Goal: Transaction & Acquisition: Purchase product/service

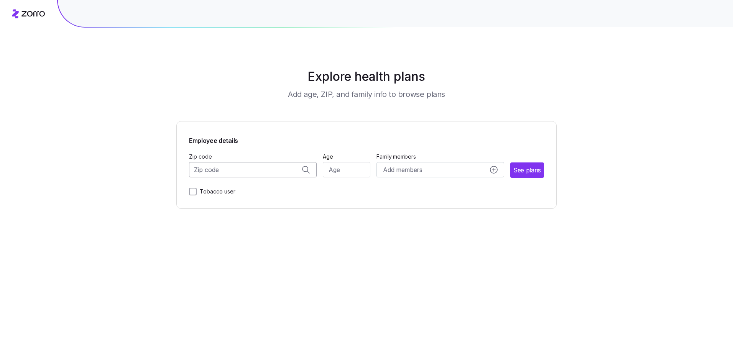
click at [246, 169] on input "Zip code" at bounding box center [253, 169] width 128 height 15
type input "52401"
click at [337, 170] on input "Age" at bounding box center [347, 169] width 48 height 15
type input "45"
click at [518, 169] on span "See plans" at bounding box center [527, 171] width 27 height 10
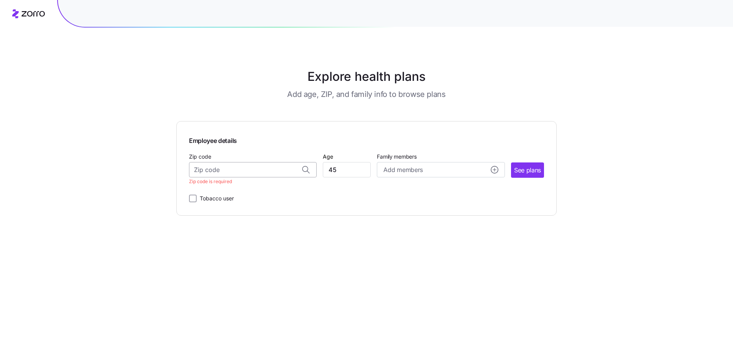
click at [221, 171] on input "Zip code" at bounding box center [253, 169] width 128 height 15
click at [245, 191] on span "[GEOGRAPHIC_DATA], [GEOGRAPHIC_DATA]" at bounding box center [251, 190] width 107 height 10
type input "[GEOGRAPHIC_DATA], [GEOGRAPHIC_DATA]"
click at [541, 176] on button "See plans" at bounding box center [527, 169] width 33 height 15
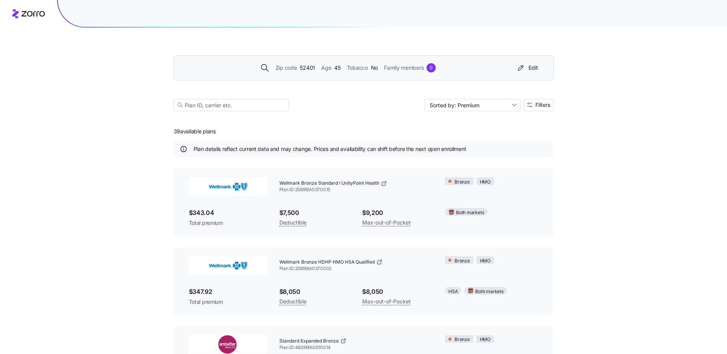
click at [336, 66] on span "45" at bounding box center [337, 68] width 6 height 8
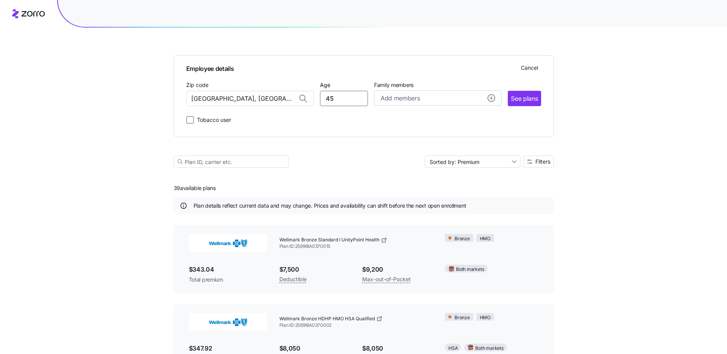
click at [300, 102] on div "Zip code [GEOGRAPHIC_DATA], [GEOGRAPHIC_DATA] Age [DEMOGRAPHIC_DATA] Family mem…" at bounding box center [363, 93] width 355 height 26
type input "64"
click at [519, 104] on button "See plans" at bounding box center [524, 98] width 33 height 15
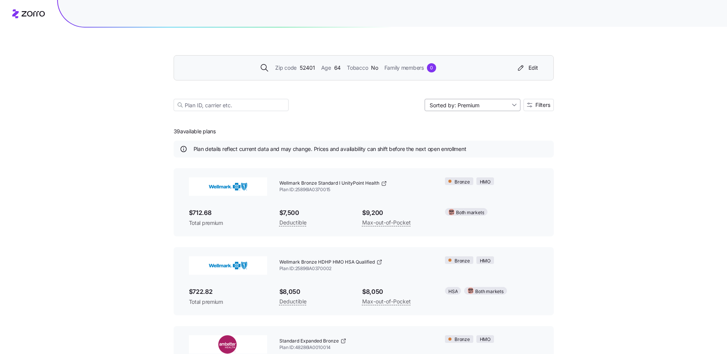
click at [453, 107] on input "Sorted by: Premium" at bounding box center [472, 105] width 96 height 12
click at [434, 106] on input "Sorted by: Premium" at bounding box center [472, 105] width 96 height 12
click at [392, 111] on div "Zip code 52401 Age [DEMOGRAPHIC_DATA] Tobacco No Family members 0 Edit Sorted b…" at bounding box center [364, 74] width 380 height 93
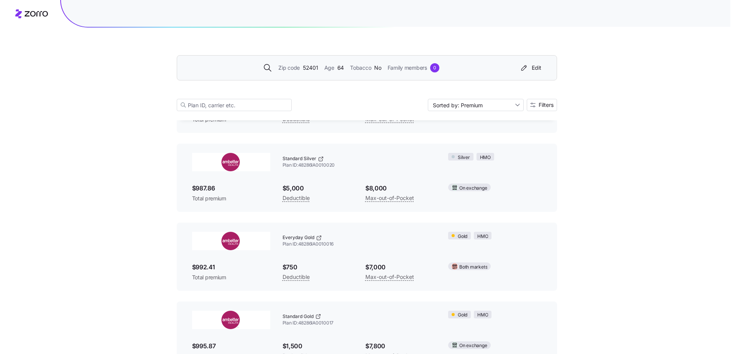
scroll to position [1128, 0]
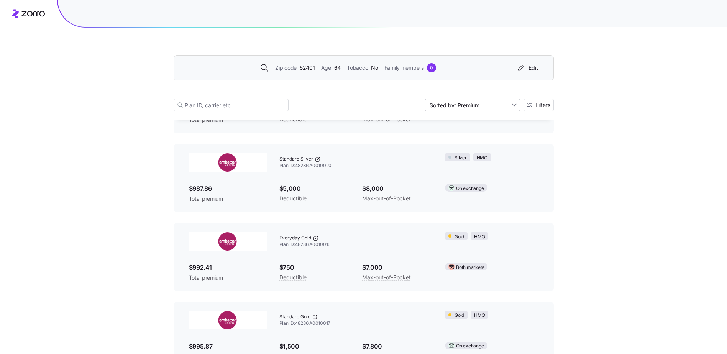
click at [476, 108] on input "Sorted by: Premium" at bounding box center [472, 105] width 96 height 12
click at [537, 106] on span "Filters" at bounding box center [542, 104] width 15 height 5
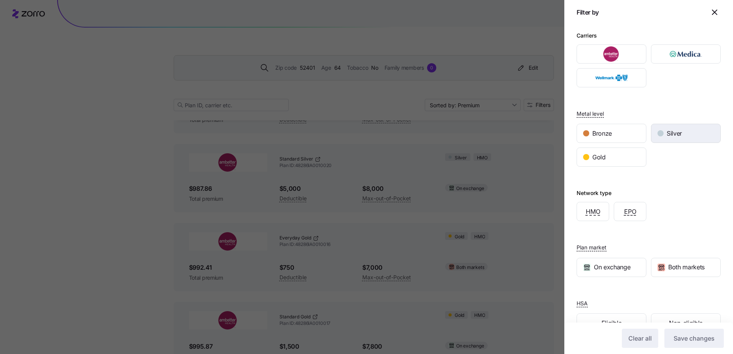
click at [669, 133] on span "Silver" at bounding box center [673, 134] width 15 height 10
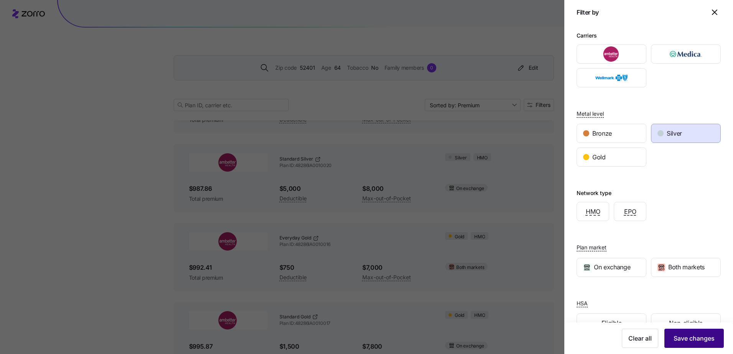
click at [685, 334] on button "Save changes" at bounding box center [693, 338] width 59 height 19
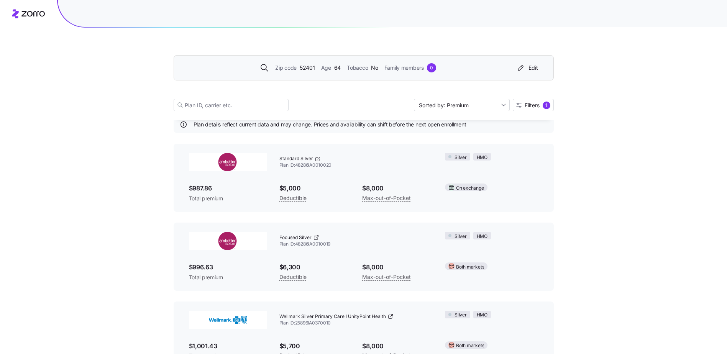
scroll to position [0, 0]
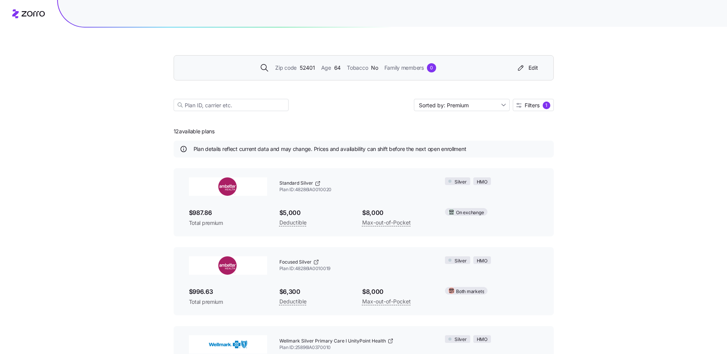
click at [336, 69] on span "64" at bounding box center [337, 68] width 7 height 8
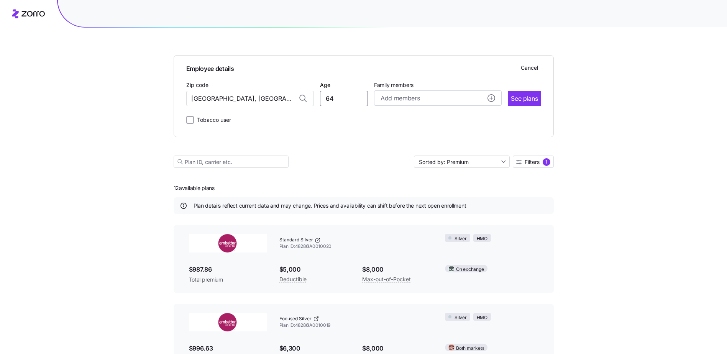
click at [344, 95] on input "64" at bounding box center [344, 98] width 48 height 15
click at [341, 102] on input "64" at bounding box center [344, 98] width 48 height 15
click at [320, 102] on input "64" at bounding box center [344, 98] width 48 height 15
type input "43"
click at [536, 96] on span "See plans" at bounding box center [524, 99] width 27 height 10
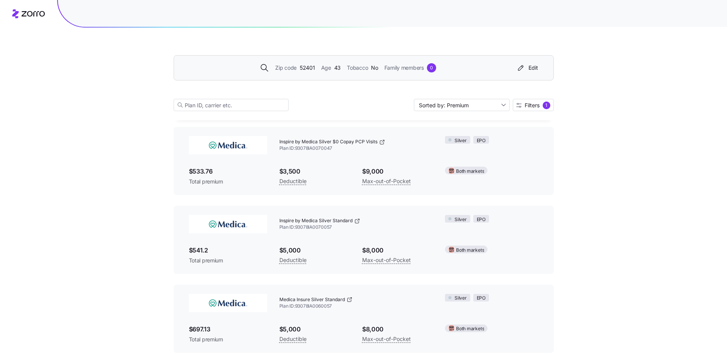
scroll to position [760, 0]
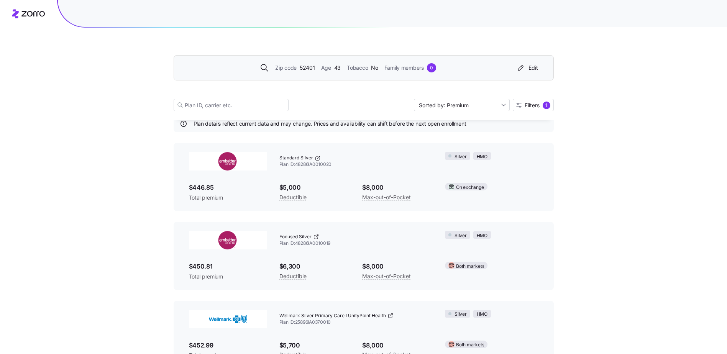
scroll to position [38, 0]
